Goal: Transaction & Acquisition: Subscribe to service/newsletter

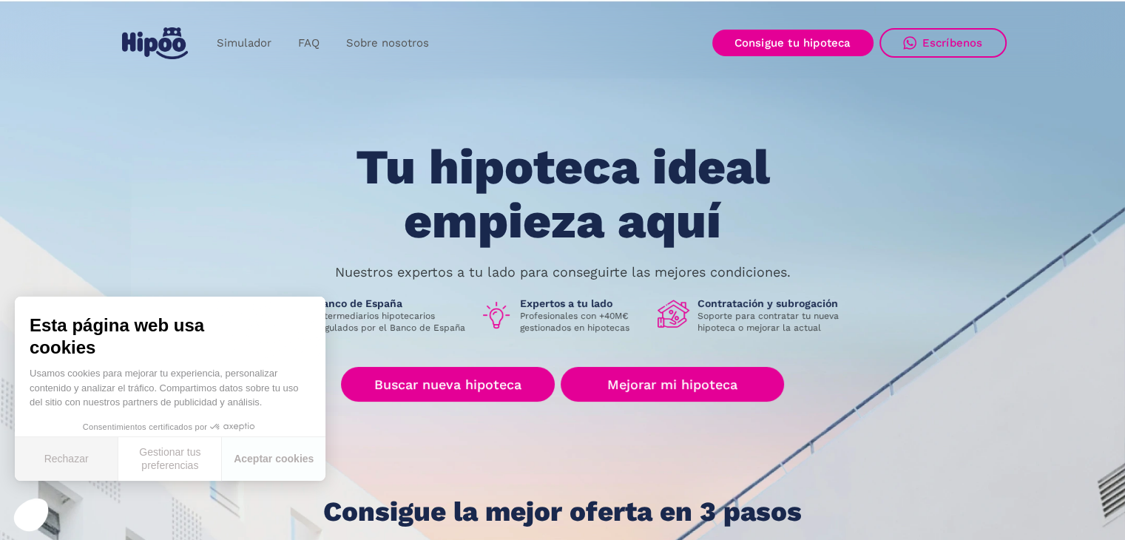
click at [62, 453] on button "Rechazar" at bounding box center [67, 459] width 104 height 44
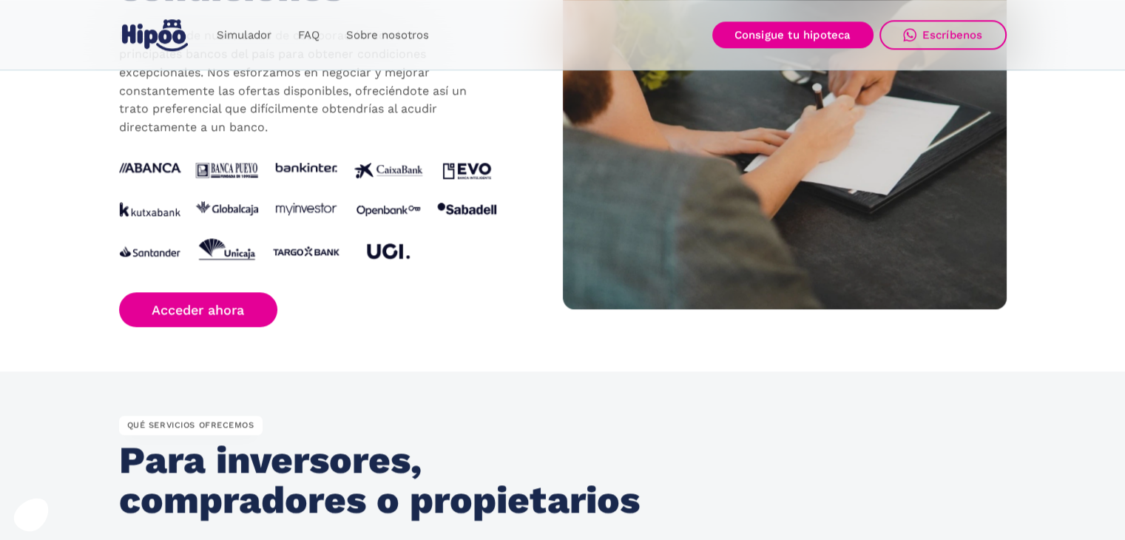
scroll to position [1553, 0]
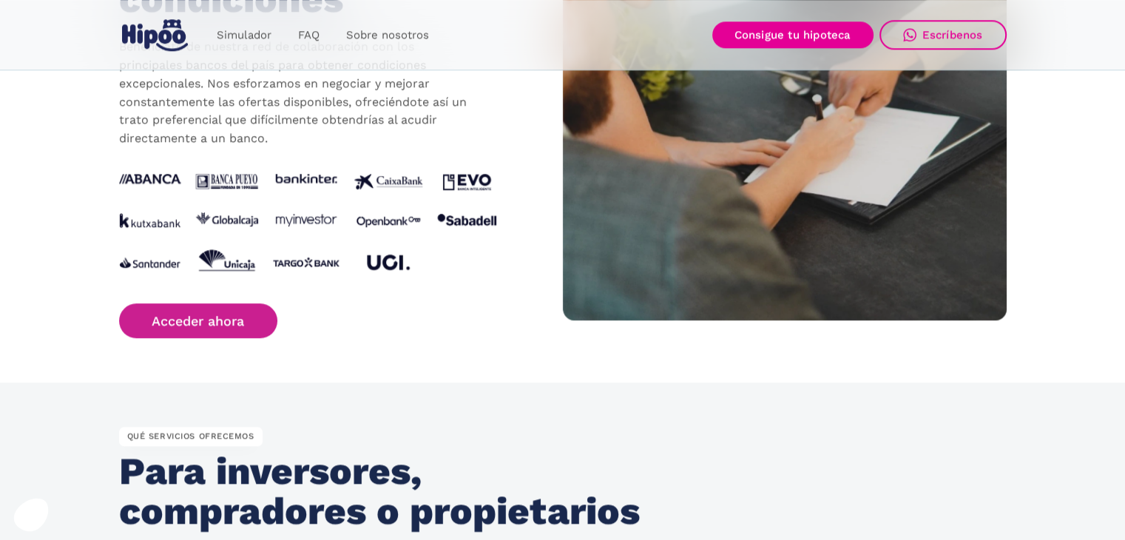
click at [223, 326] on link "Acceder ahora" at bounding box center [198, 320] width 159 height 35
